Goal: Transaction & Acquisition: Book appointment/travel/reservation

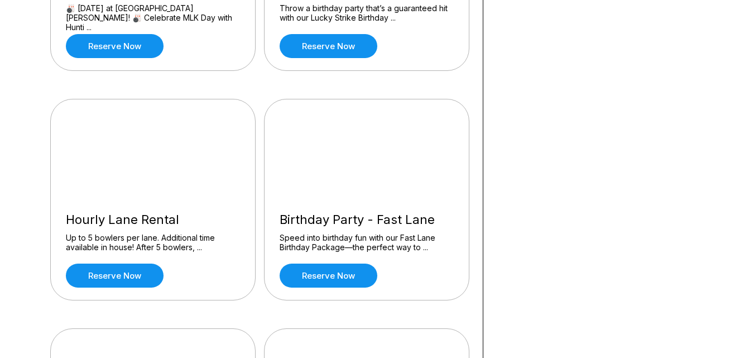
scroll to position [558, 0]
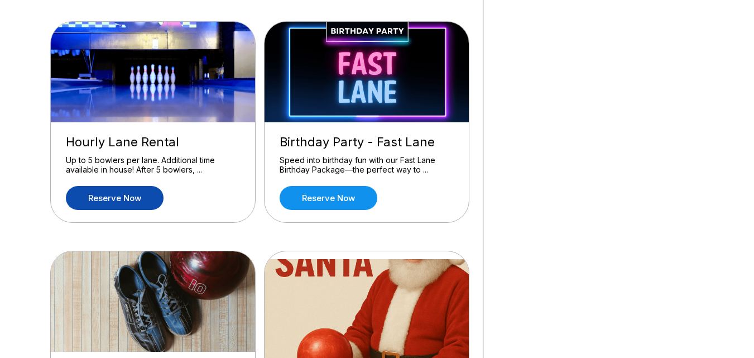
click at [107, 205] on link "Reserve now" at bounding box center [115, 198] width 98 height 24
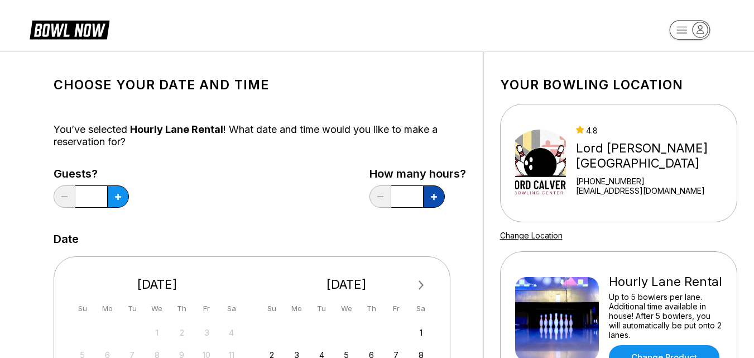
click at [433, 196] on icon at bounding box center [434, 197] width 6 height 6
type input "*"
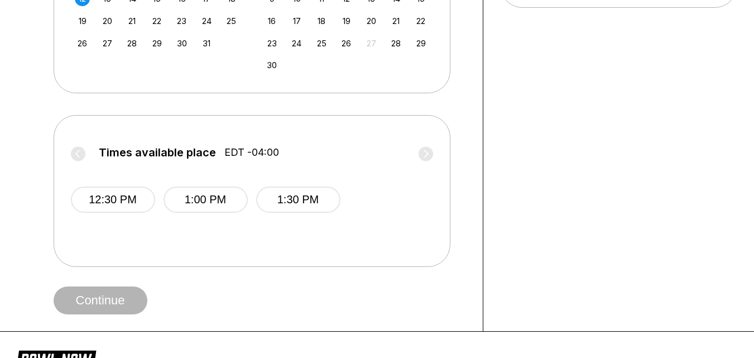
scroll to position [390, 0]
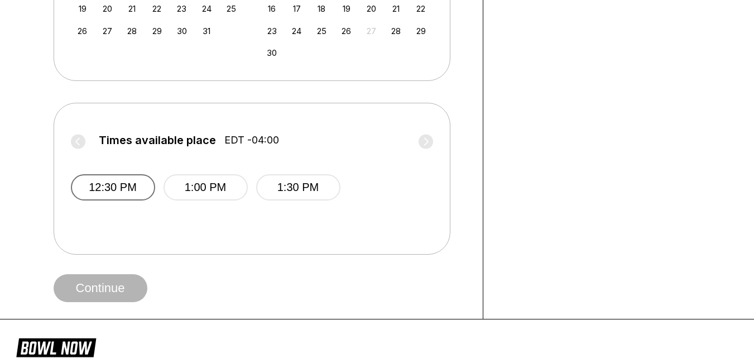
click at [126, 190] on button "12:30 PM" at bounding box center [113, 187] width 84 height 26
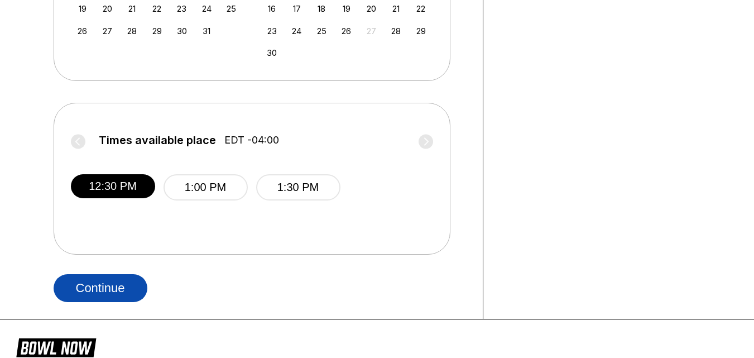
click at [122, 286] on button "Continue" at bounding box center [101, 288] width 94 height 28
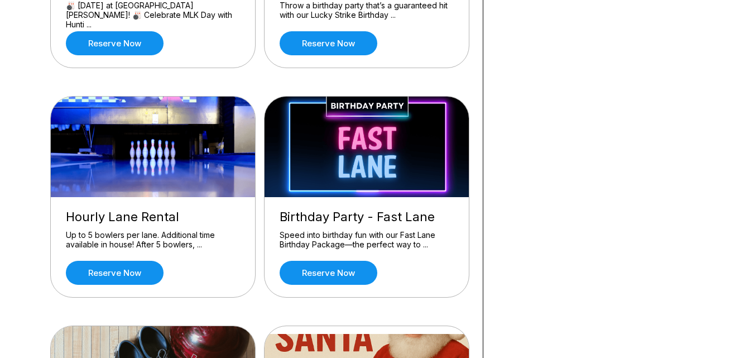
scroll to position [502, 0]
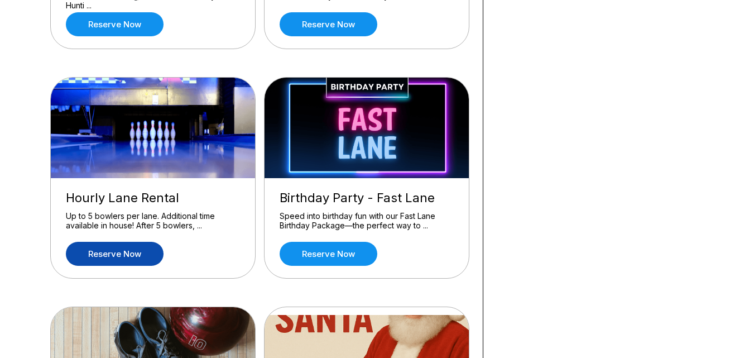
click at [108, 256] on link "Reserve now" at bounding box center [115, 254] width 98 height 24
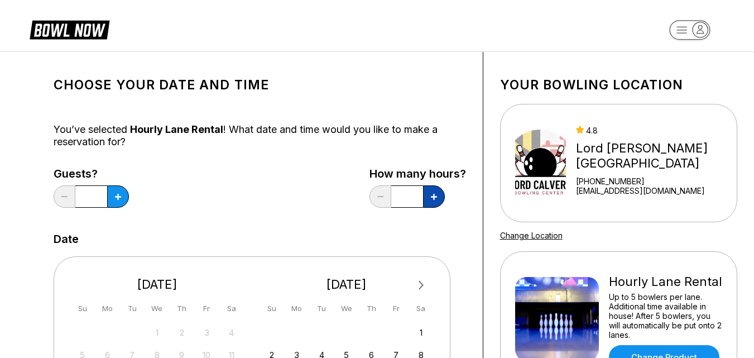
click at [432, 202] on button at bounding box center [434, 196] width 22 height 22
type input "***"
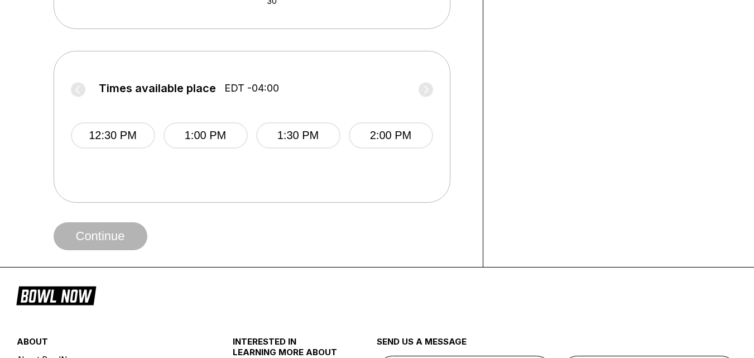
scroll to position [446, 0]
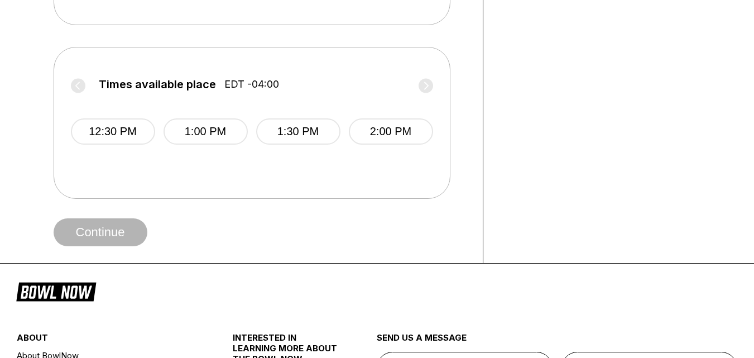
drag, startPoint x: 118, startPoint y: 138, endPoint x: 118, endPoint y: 149, distance: 10.6
click at [118, 139] on button "12:30 PM" at bounding box center [113, 131] width 84 height 26
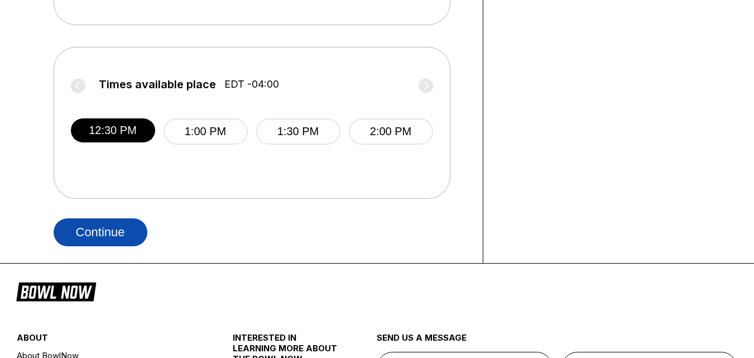
click at [125, 226] on button "Continue" at bounding box center [101, 232] width 94 height 28
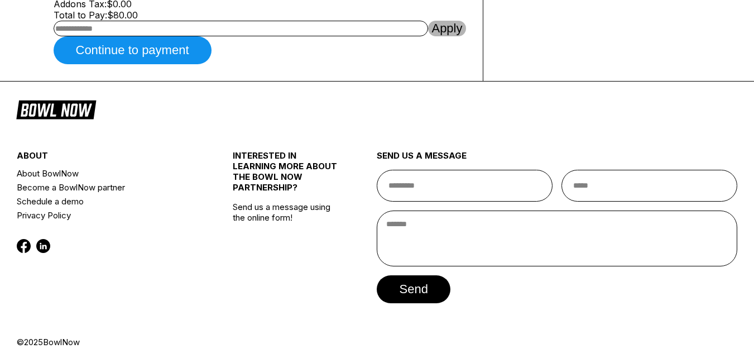
scroll to position [502, 0]
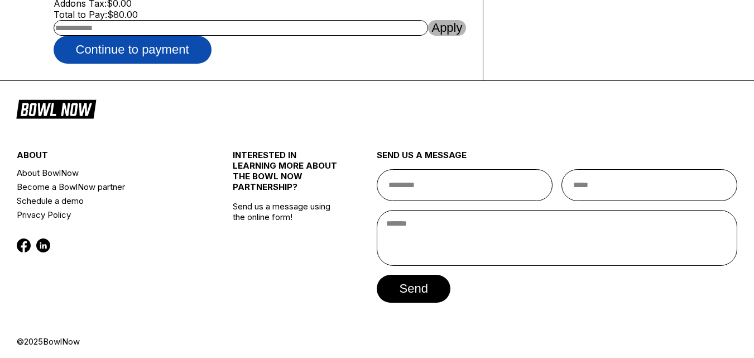
click at [190, 64] on button "Continue to payment" at bounding box center [133, 50] width 158 height 28
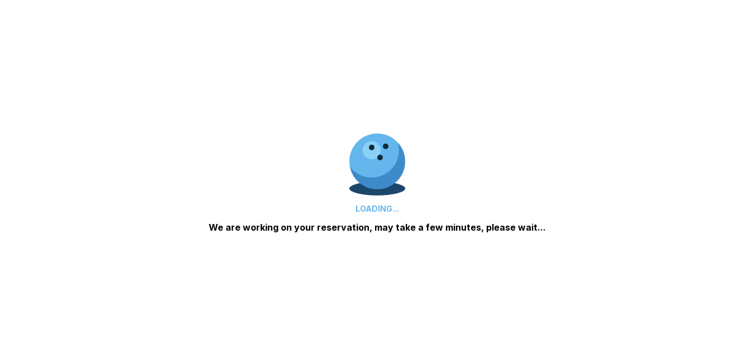
scroll to position [328, 0]
